Goal: Information Seeking & Learning: Understand process/instructions

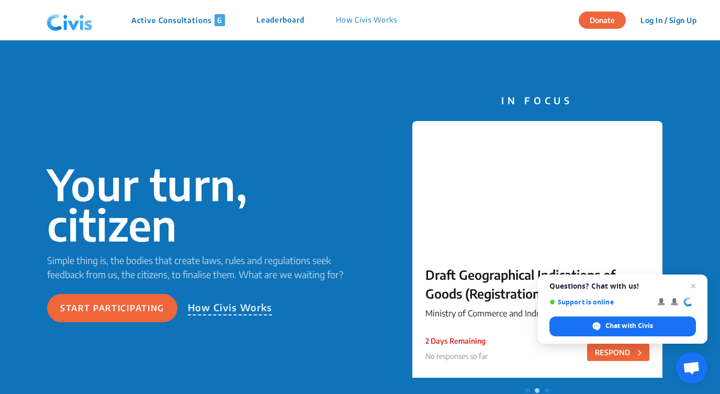
click at [379, 19] on p "How Civis Works" at bounding box center [366, 20] width 61 height 12
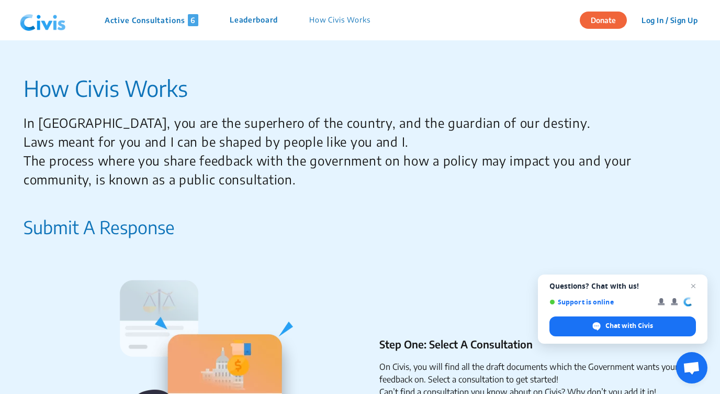
click at [279, 158] on p "In [GEOGRAPHIC_DATA], you are the superhero of the country, and the guardian of…" at bounding box center [356, 150] width 665 height 75
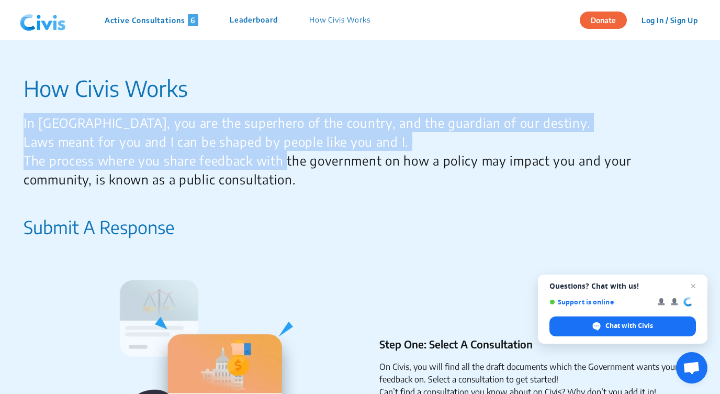
drag, startPoint x: 279, startPoint y: 158, endPoint x: 293, endPoint y: 100, distance: 59.7
click at [293, 100] on p "How Civis Works" at bounding box center [356, 88] width 665 height 33
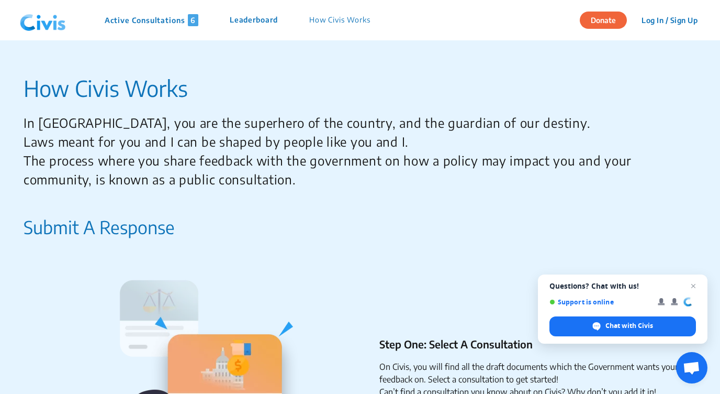
click at [293, 100] on p "How Civis Works" at bounding box center [356, 88] width 665 height 33
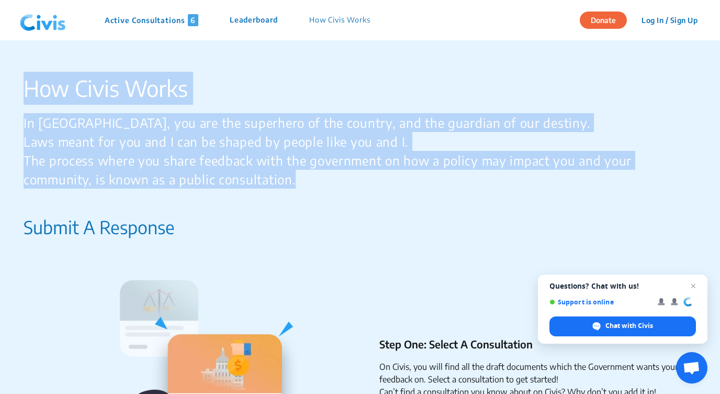
drag, startPoint x: 293, startPoint y: 100, endPoint x: 282, endPoint y: 175, distance: 76.1
click at [282, 175] on p "In [GEOGRAPHIC_DATA], you are the superhero of the country, and the guardian of…" at bounding box center [356, 150] width 665 height 75
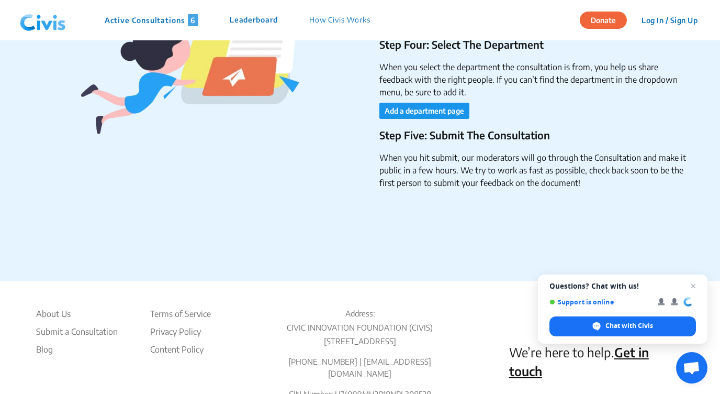
scroll to position [1714, 0]
